Goal: Information Seeking & Learning: Learn about a topic

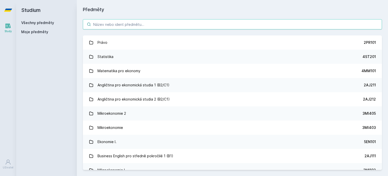
click at [120, 25] on input "search" at bounding box center [232, 24] width 299 height 10
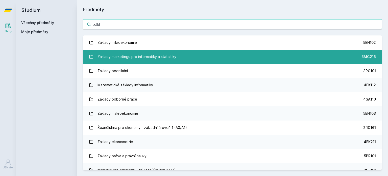
type input "zákl"
click at [137, 53] on div "Základy marketingu pro informatiky a statistiky" at bounding box center [137, 57] width 79 height 10
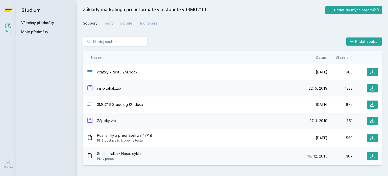
click at [137, 53] on div "Název Datum Stažení" at bounding box center [232, 57] width 299 height 13
click at [125, 24] on div "Učitelé" at bounding box center [126, 23] width 13 height 5
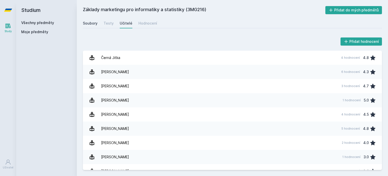
click at [92, 23] on div "Soubory" at bounding box center [90, 23] width 15 height 5
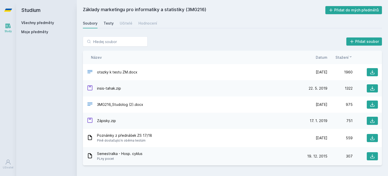
click at [109, 24] on div "Testy" at bounding box center [109, 23] width 10 height 5
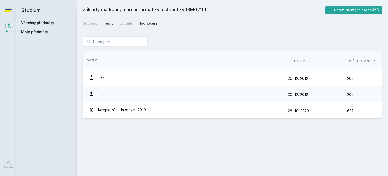
click at [146, 26] on link "Hodnocení" at bounding box center [147, 23] width 19 height 10
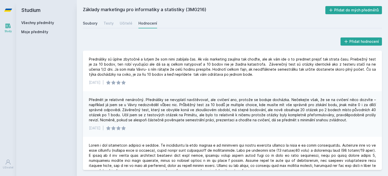
click at [88, 24] on div "Soubory" at bounding box center [90, 23] width 15 height 5
